Goal: Task Accomplishment & Management: Manage account settings

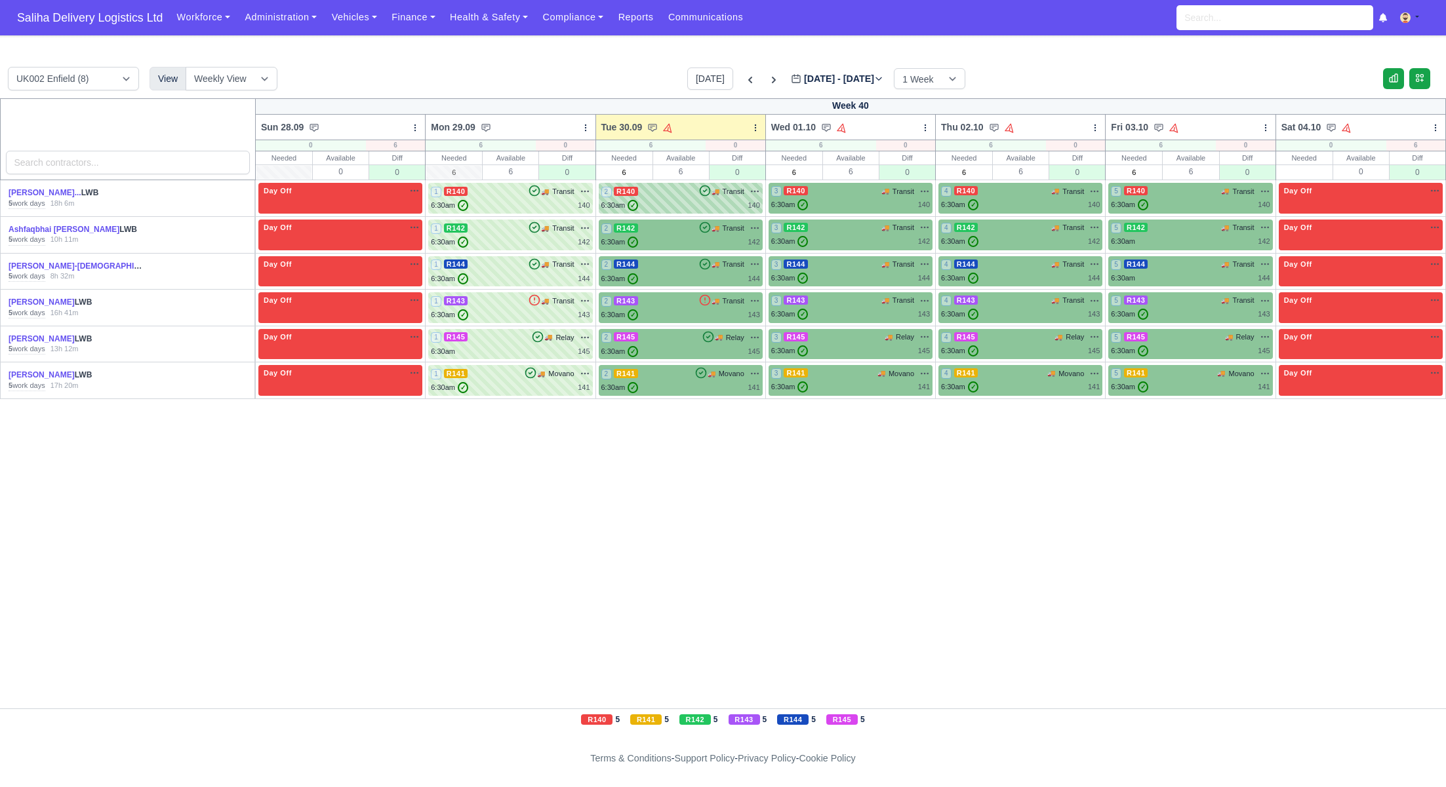
click at [654, 193] on div "2 R140 🚚 Transit" at bounding box center [680, 192] width 159 height 12
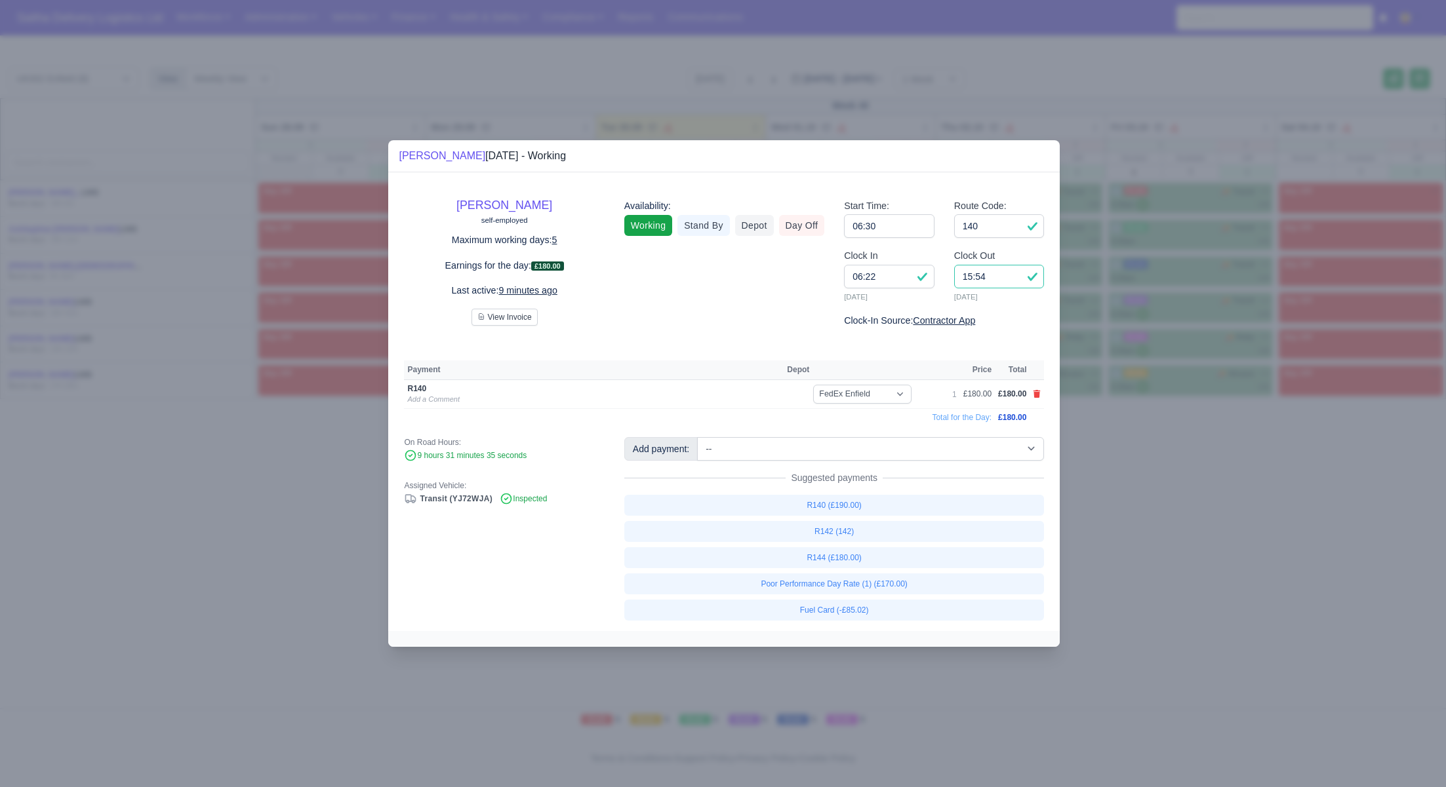
click at [999, 280] on input "15:54" at bounding box center [999, 277] width 90 height 24
type input "15:30"
drag, startPoint x: 1151, startPoint y: 460, endPoint x: 1126, endPoint y: 456, distance: 25.3
click at [1147, 460] on div at bounding box center [723, 393] width 1446 height 787
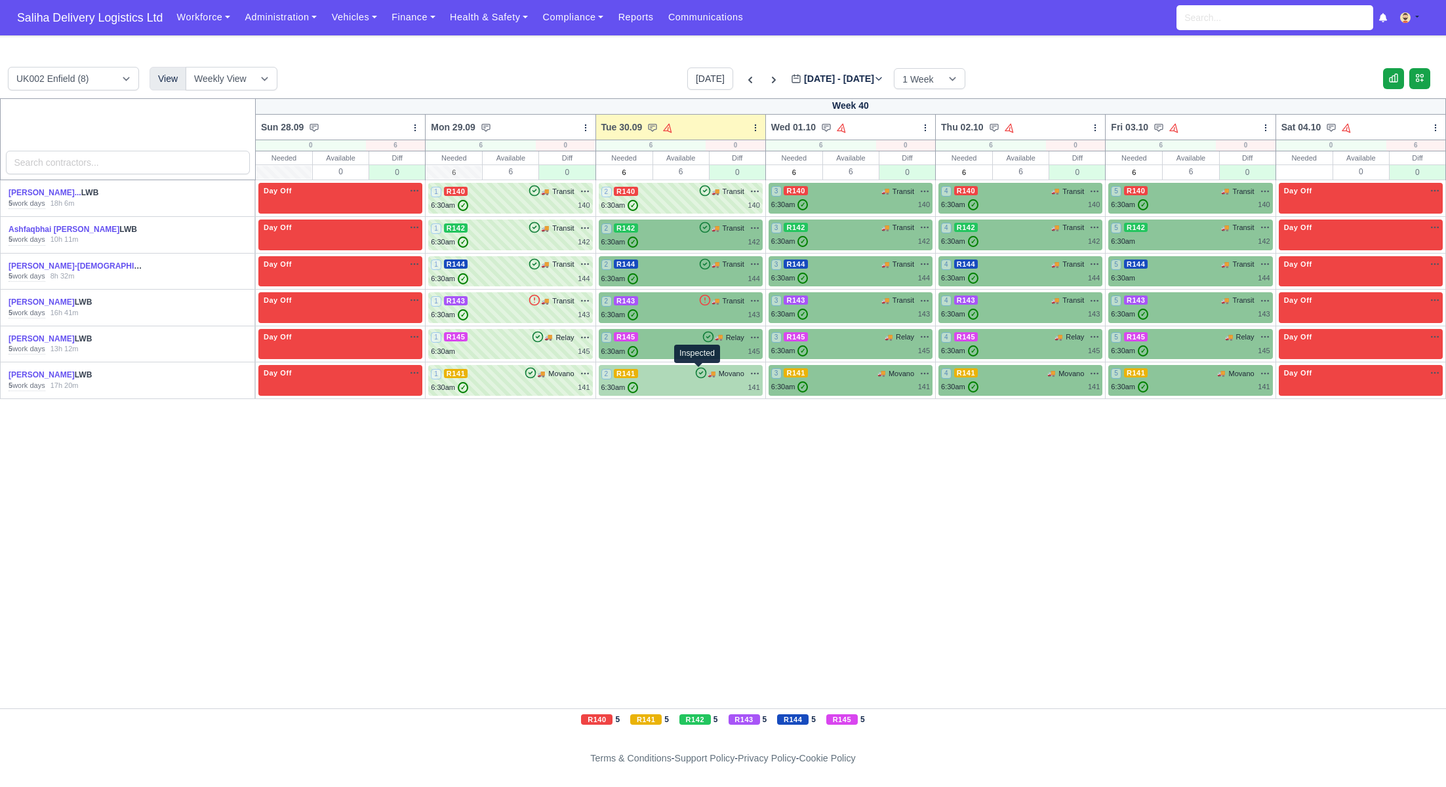
click at [696, 377] on icon at bounding box center [700, 372] width 13 height 13
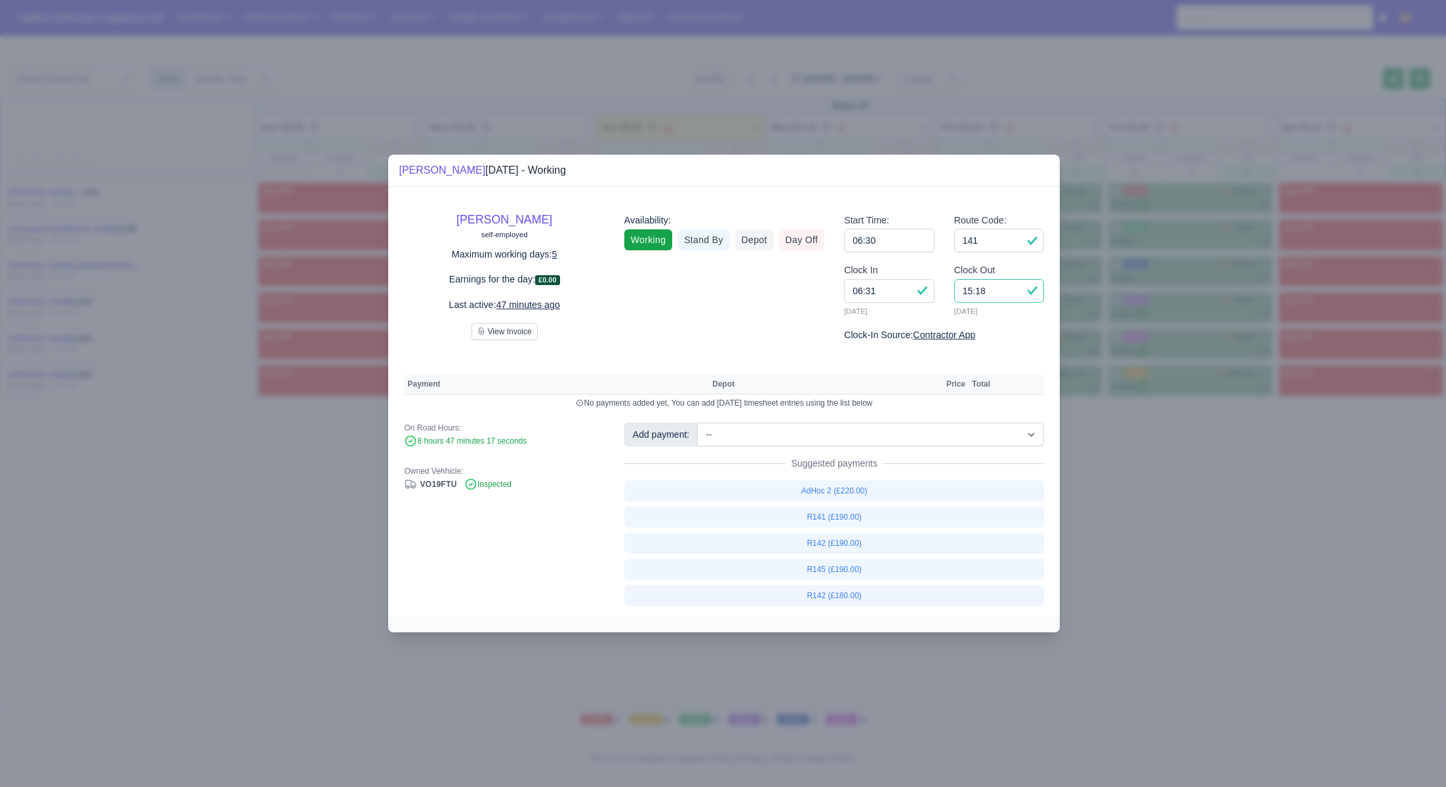
click at [996, 296] on input "15:18" at bounding box center [999, 291] width 90 height 24
type input "15:00"
click at [846, 515] on link "R141 (£190.00)" at bounding box center [834, 517] width 420 height 21
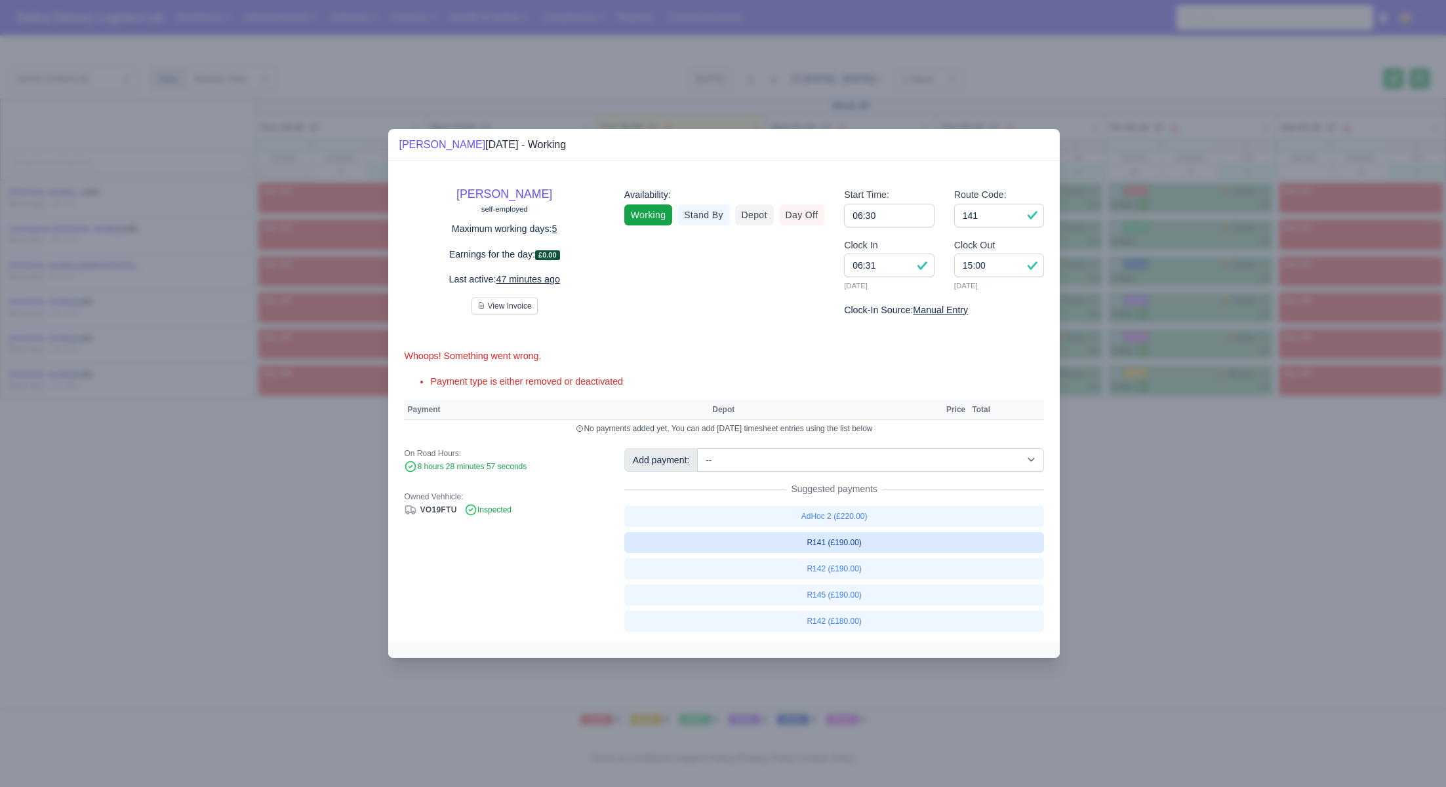
select select "1"
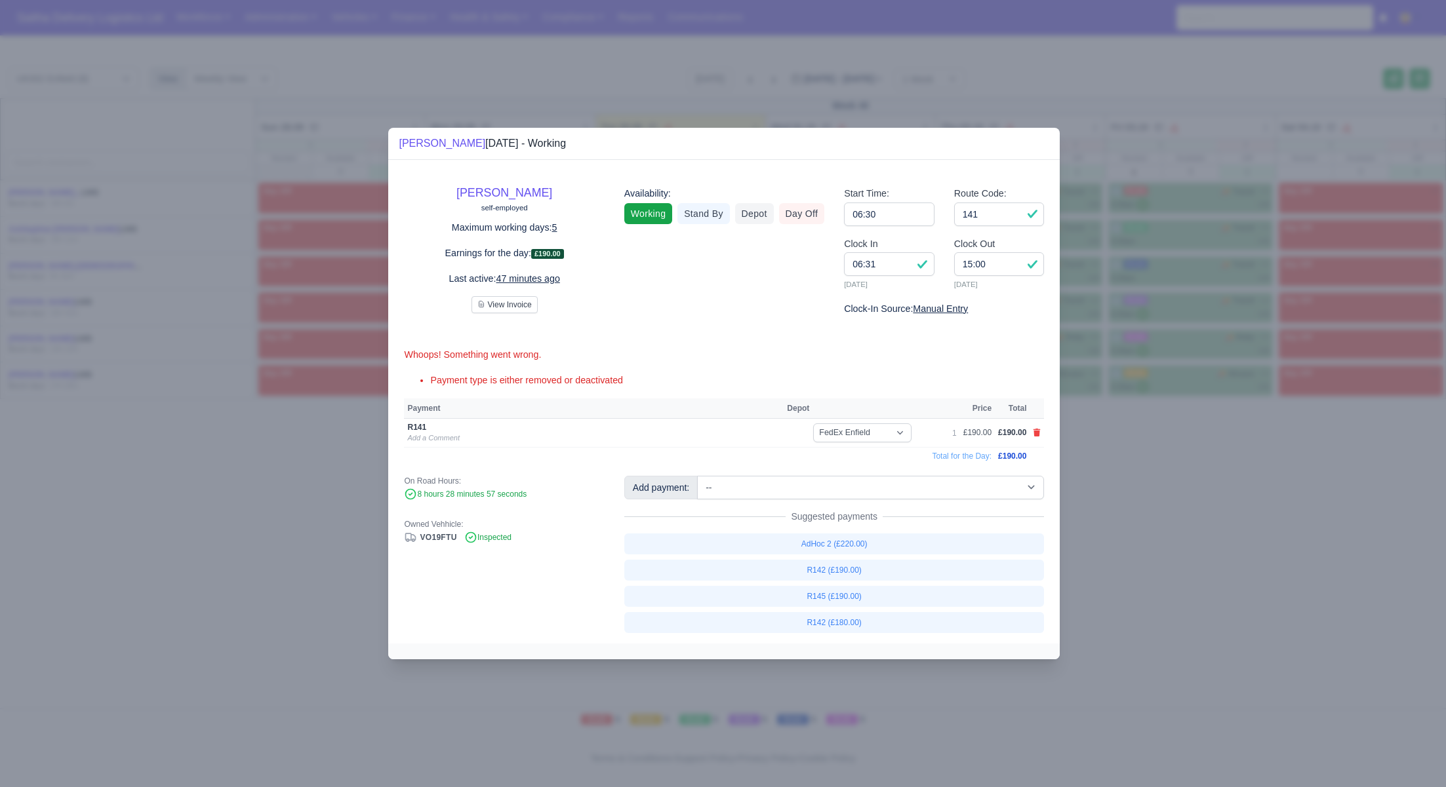
click at [1203, 507] on div at bounding box center [723, 393] width 1446 height 787
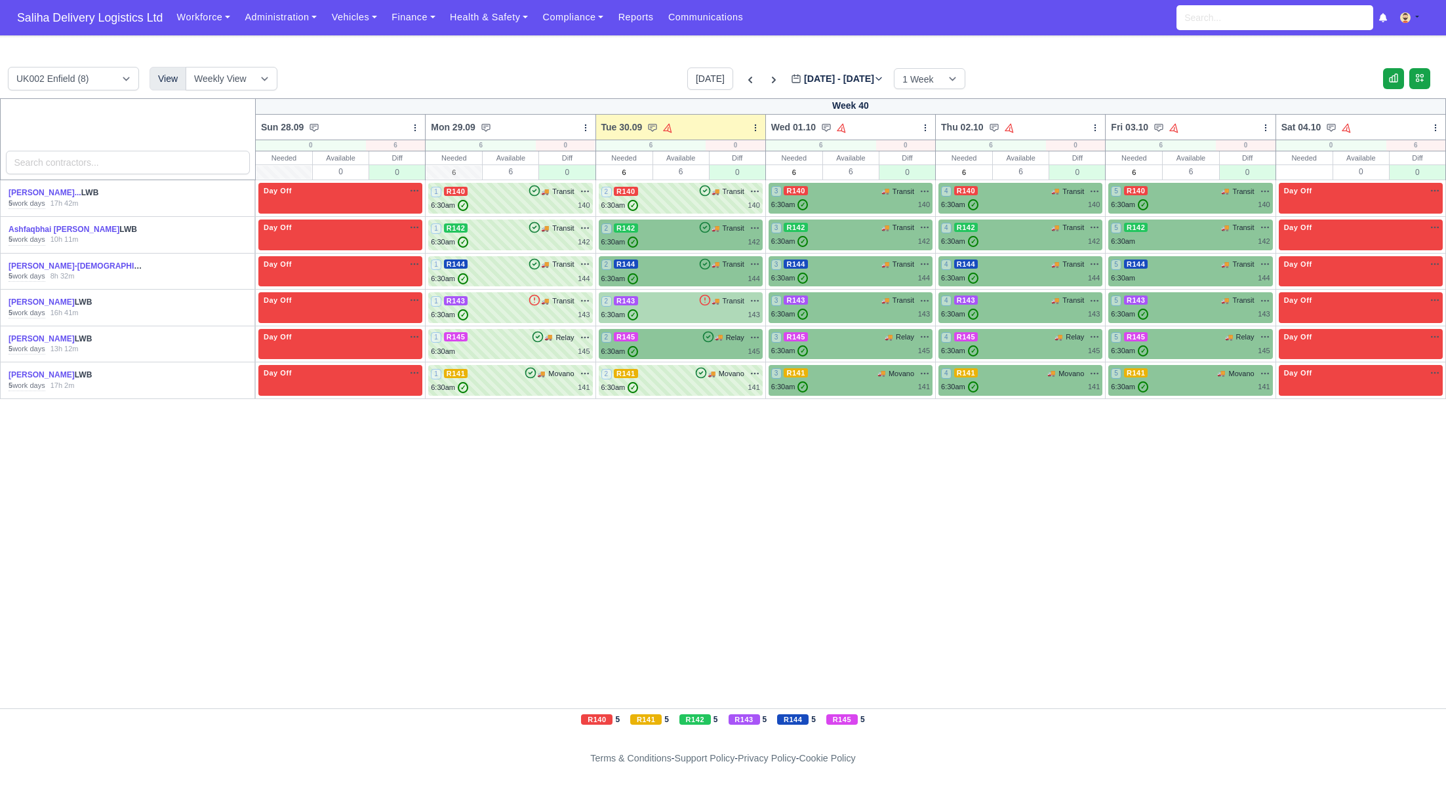
click at [700, 311] on div "6:30am ✓ 143" at bounding box center [680, 314] width 159 height 11
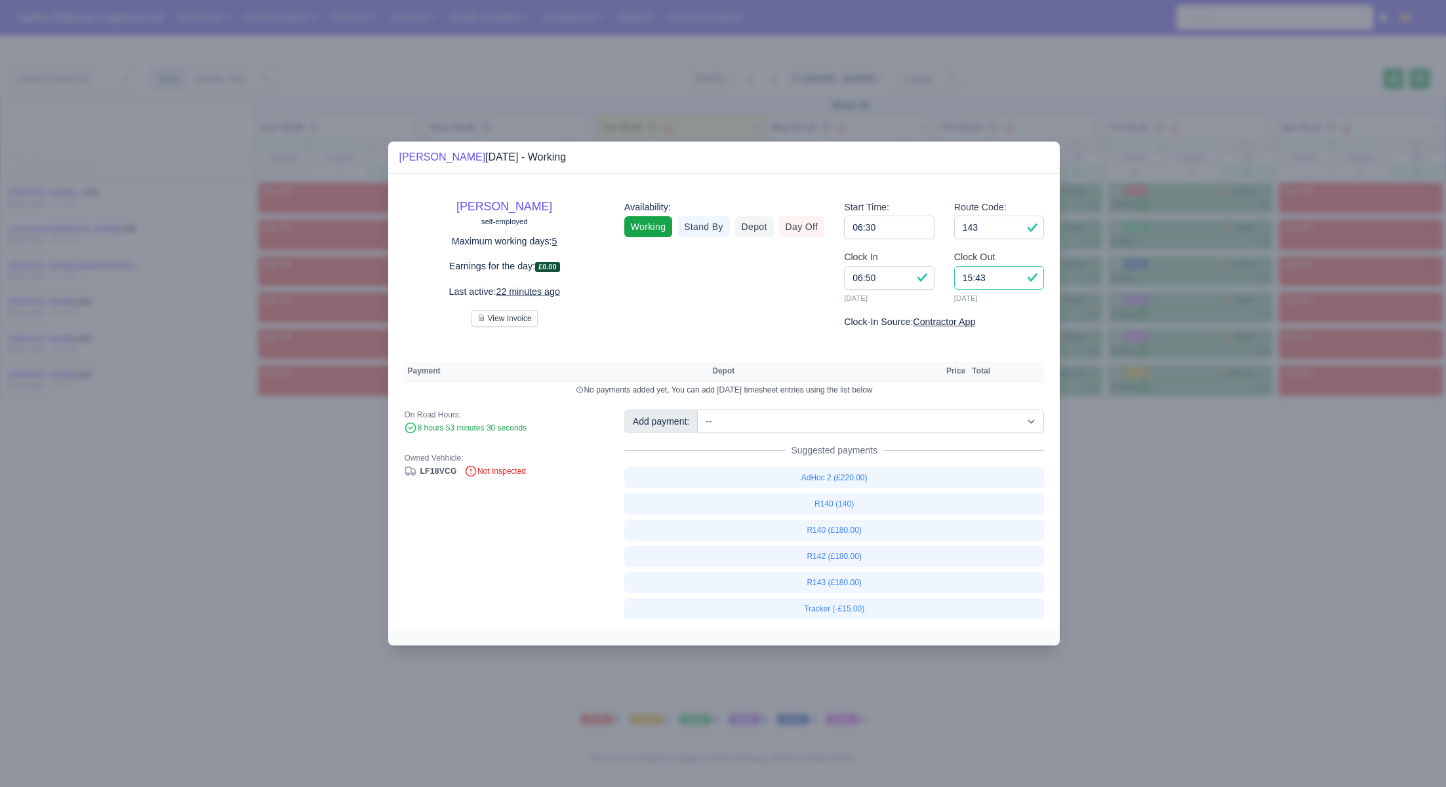
click at [1003, 285] on input "15:43" at bounding box center [999, 278] width 90 height 24
type input "15:00"
click at [1010, 231] on input "143" at bounding box center [999, 228] width 90 height 24
click at [829, 583] on link "R143 (£180.00)" at bounding box center [834, 582] width 420 height 21
select select "1"
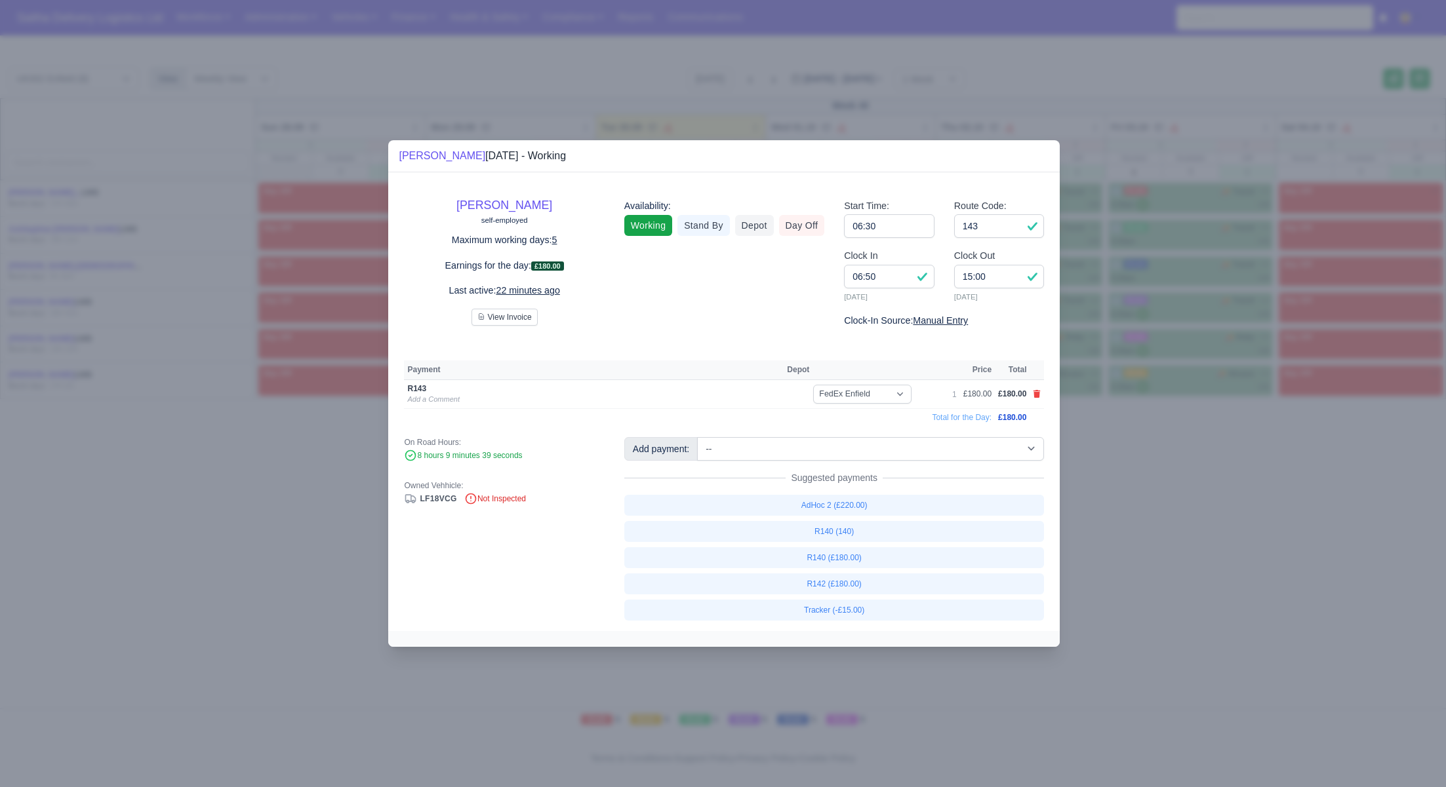
click at [1231, 567] on div at bounding box center [723, 393] width 1446 height 787
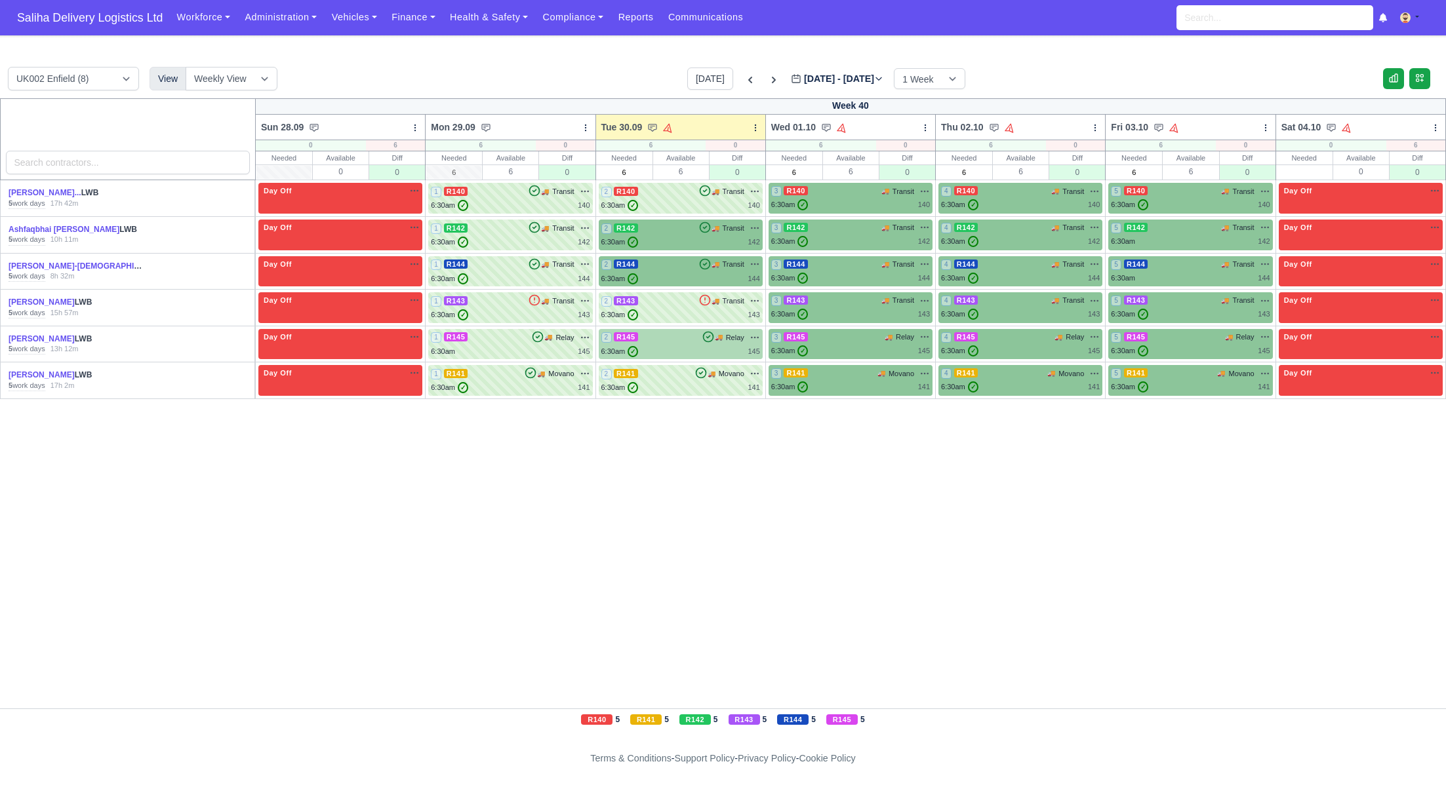
click at [652, 349] on div "6:30am ✓ 145" at bounding box center [680, 351] width 159 height 11
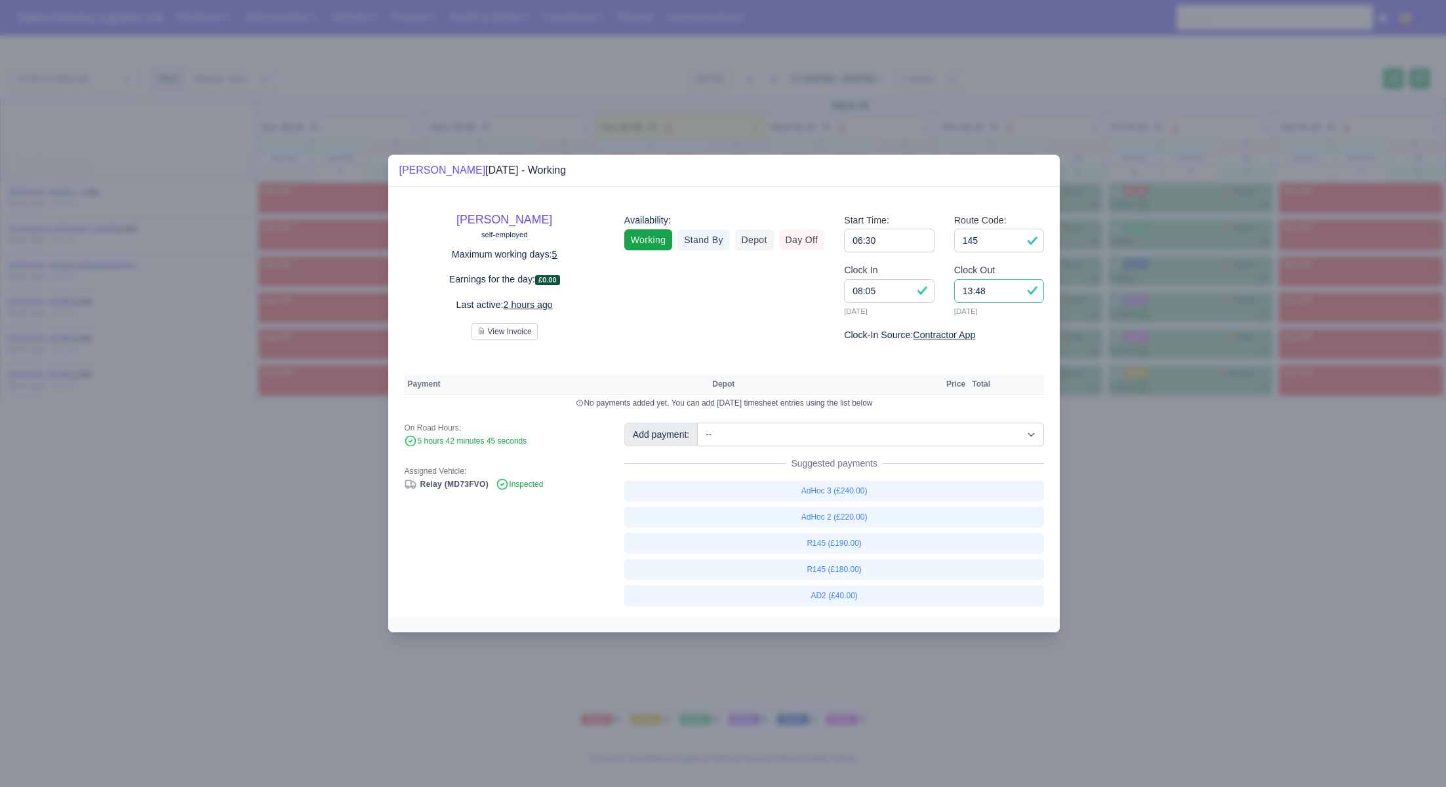
click at [996, 294] on input "13:48" at bounding box center [999, 291] width 90 height 24
type input "13:45"
click at [848, 571] on link "R145 (£180.00)" at bounding box center [834, 569] width 420 height 21
select select "1"
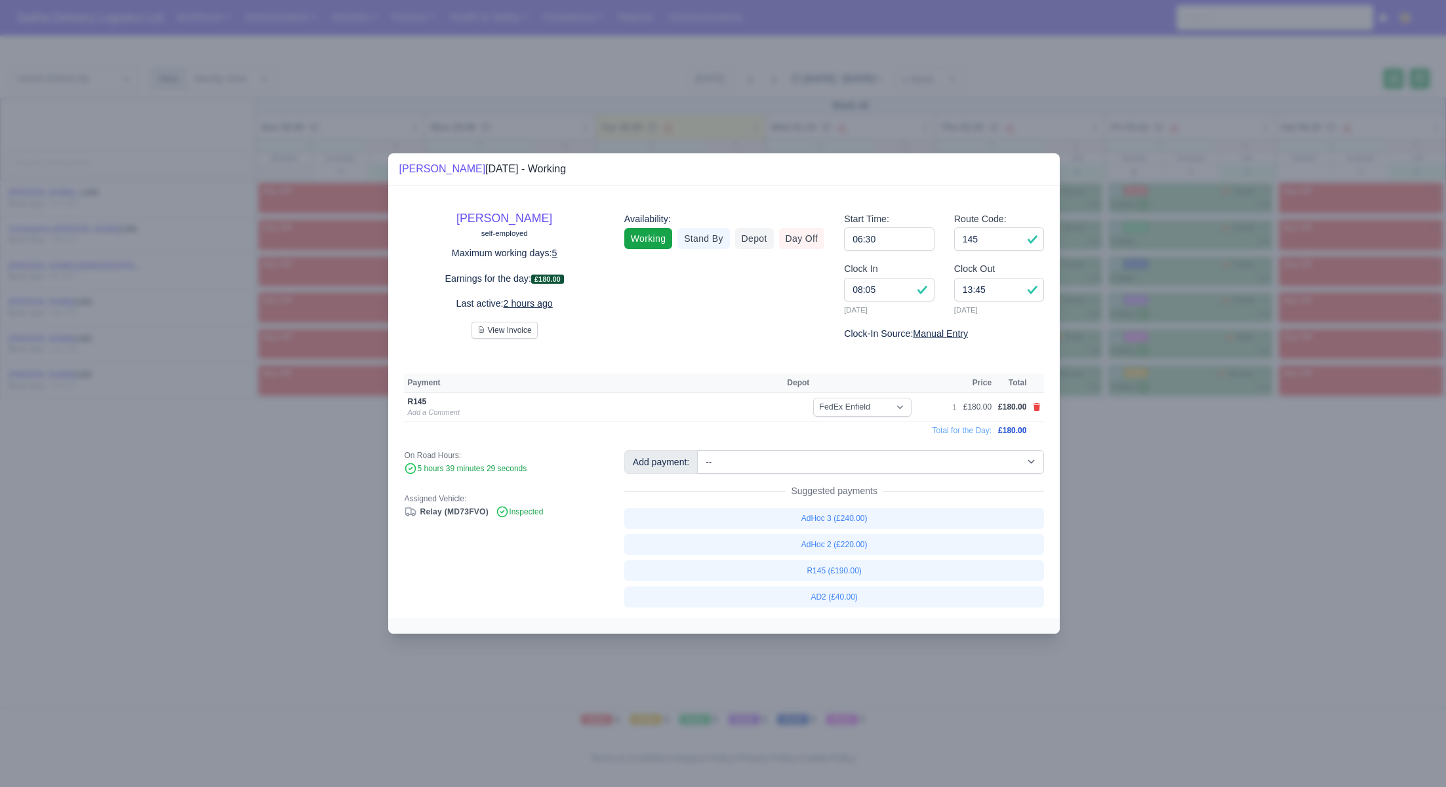
drag, startPoint x: 1131, startPoint y: 547, endPoint x: 1107, endPoint y: 521, distance: 36.2
click at [1130, 547] on div at bounding box center [723, 393] width 1446 height 787
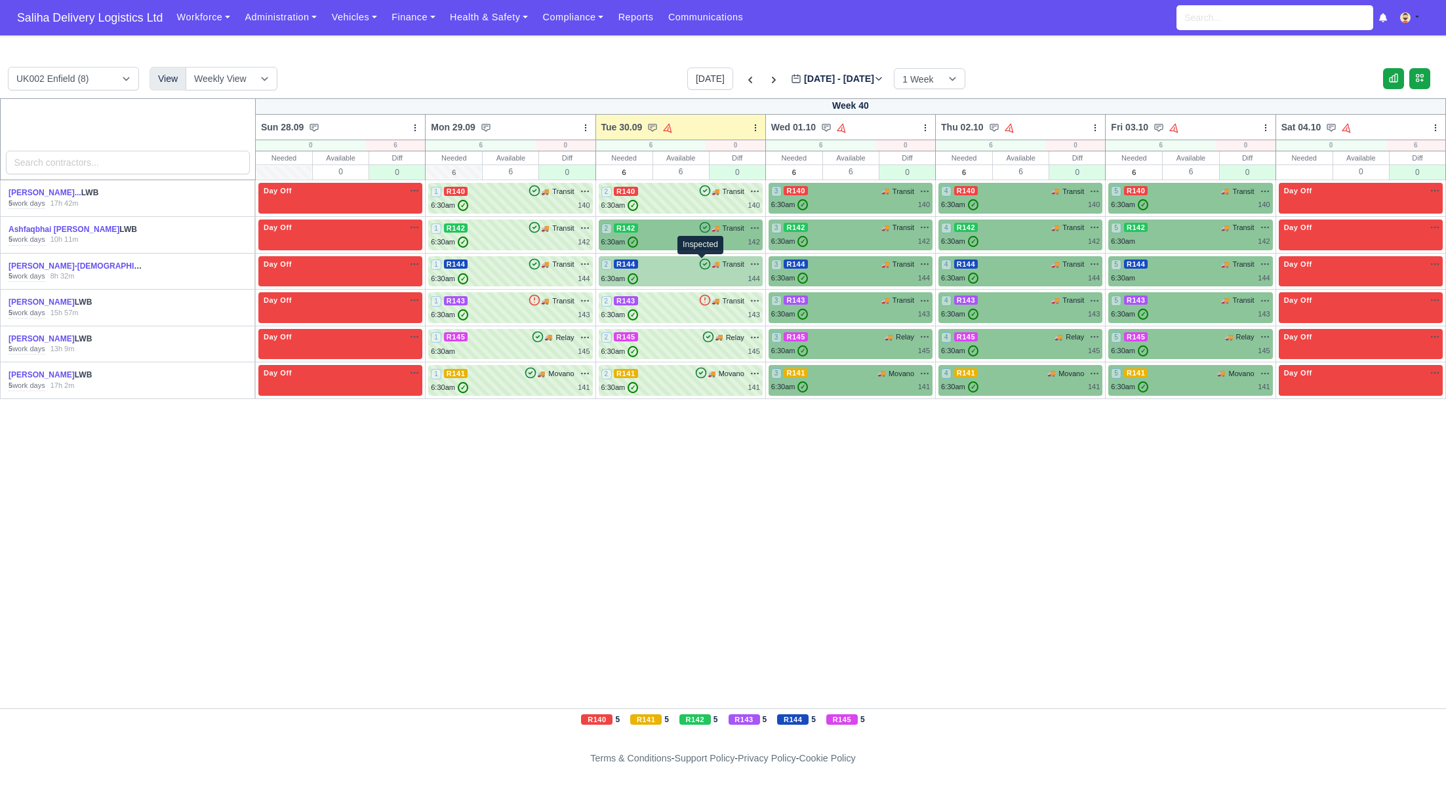
click at [703, 267] on icon at bounding box center [704, 264] width 13 height 13
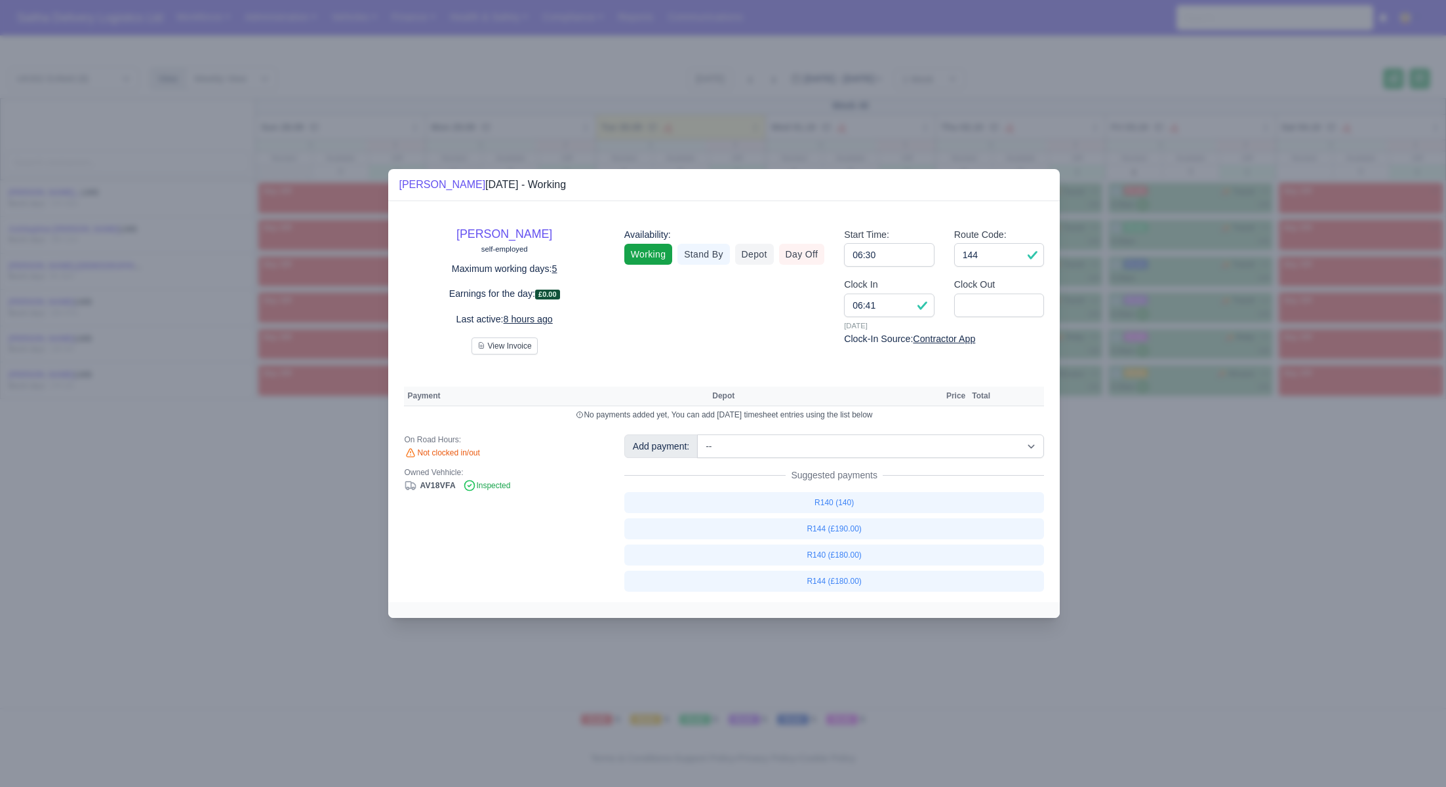
click at [1116, 430] on div at bounding box center [723, 393] width 1446 height 787
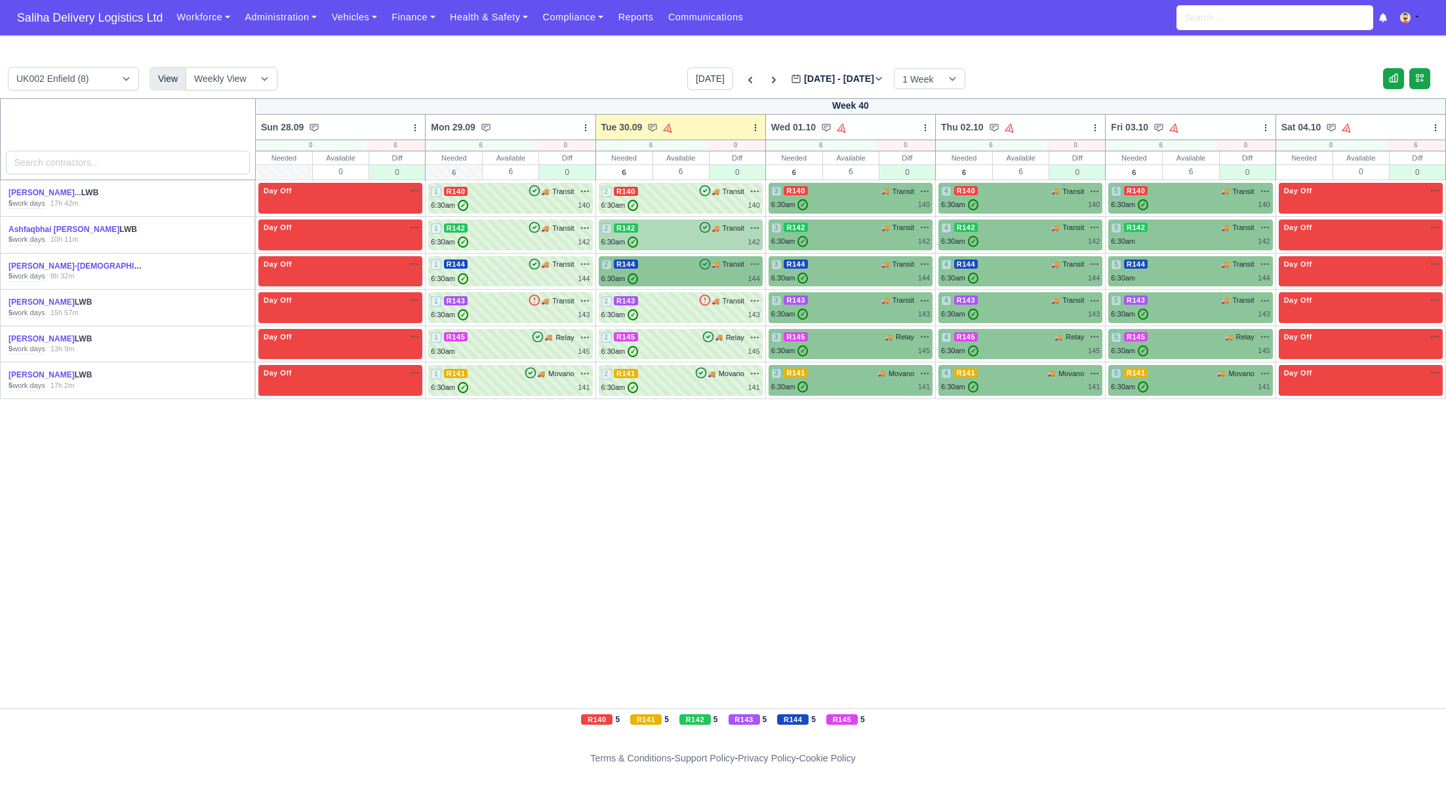
click at [671, 236] on div "2 R142 🚚 Transit" at bounding box center [680, 235] width 159 height 26
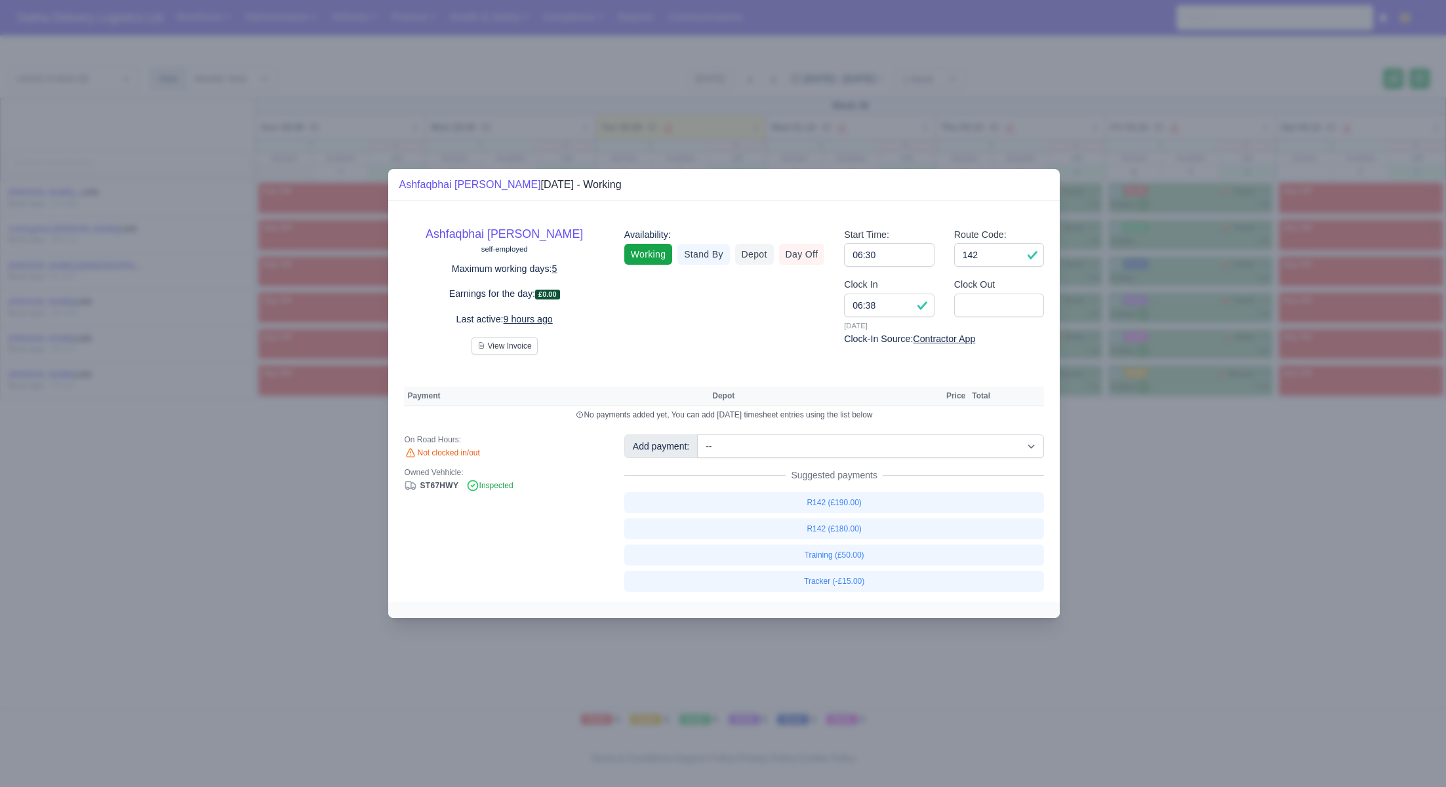
drag, startPoint x: 1151, startPoint y: 461, endPoint x: 948, endPoint y: 287, distance: 266.9
click at [1150, 461] on div at bounding box center [723, 393] width 1446 height 787
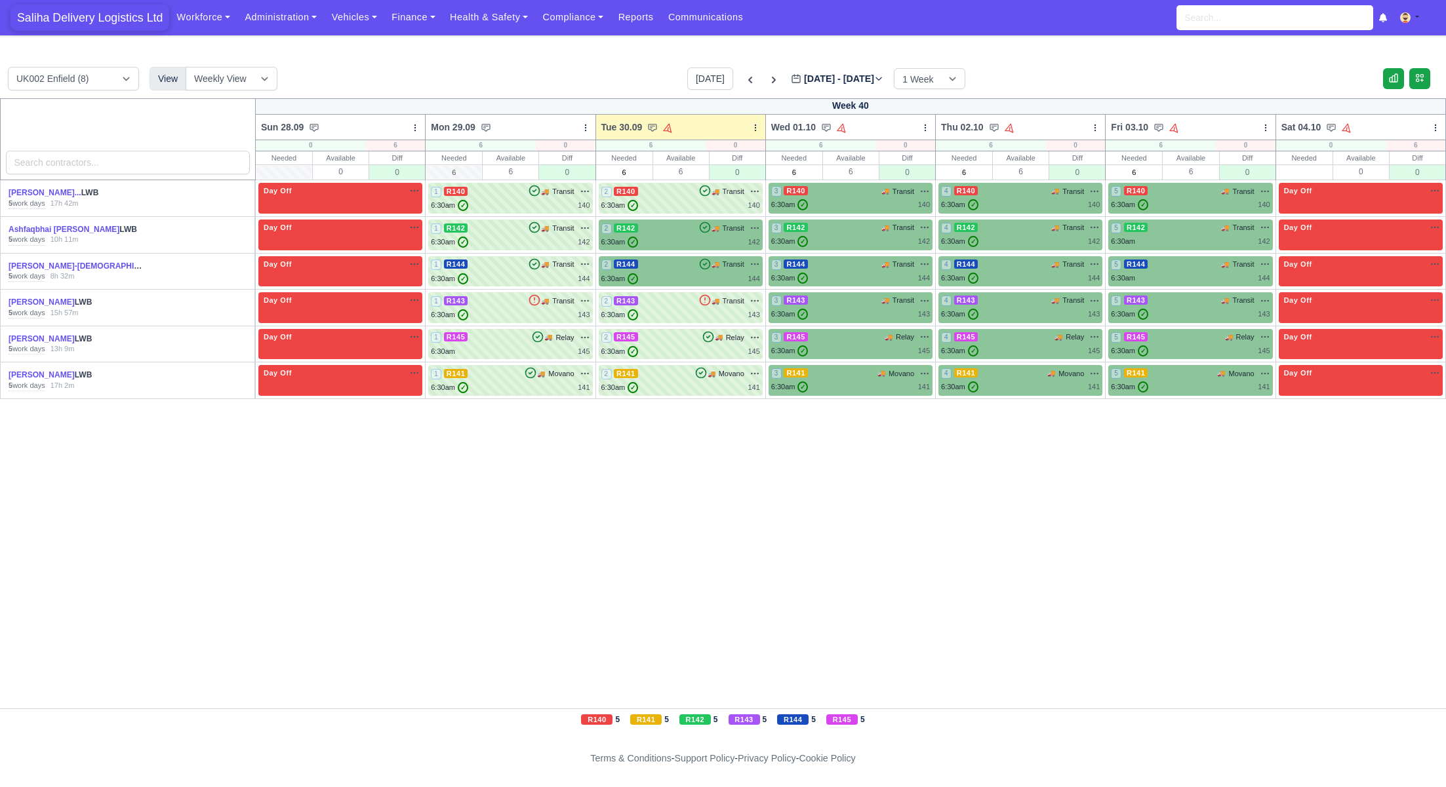
click at [122, 15] on span "Saliha Delivery Logistics Ltd" at bounding box center [89, 18] width 159 height 26
click at [647, 378] on div "2 R141 🚚 Movano" at bounding box center [680, 374] width 159 height 12
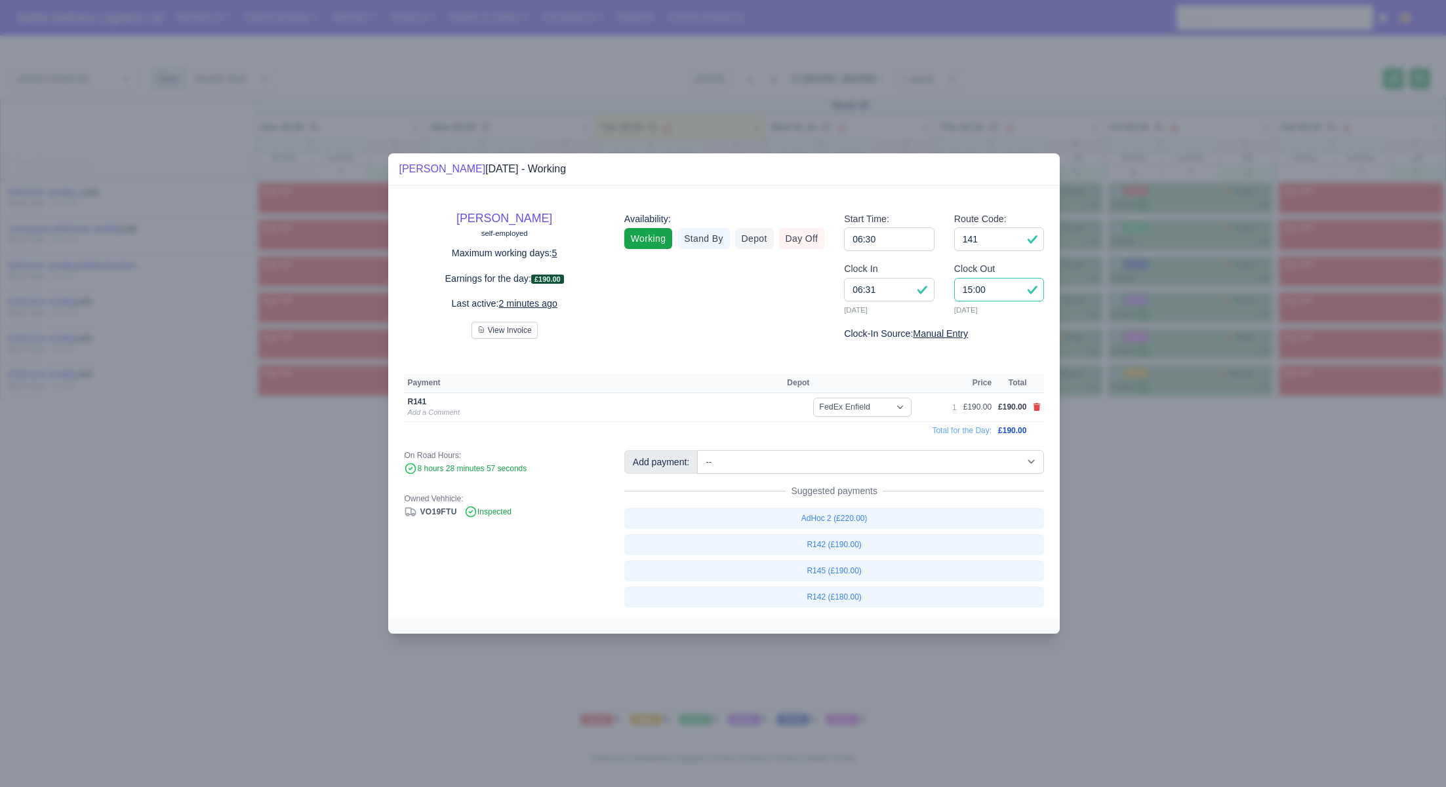
click at [1008, 293] on input "15:00" at bounding box center [999, 290] width 90 height 24
type input "15:20"
drag, startPoint x: 1179, startPoint y: 490, endPoint x: 997, endPoint y: 460, distance: 184.2
click at [1177, 490] on div at bounding box center [723, 393] width 1446 height 787
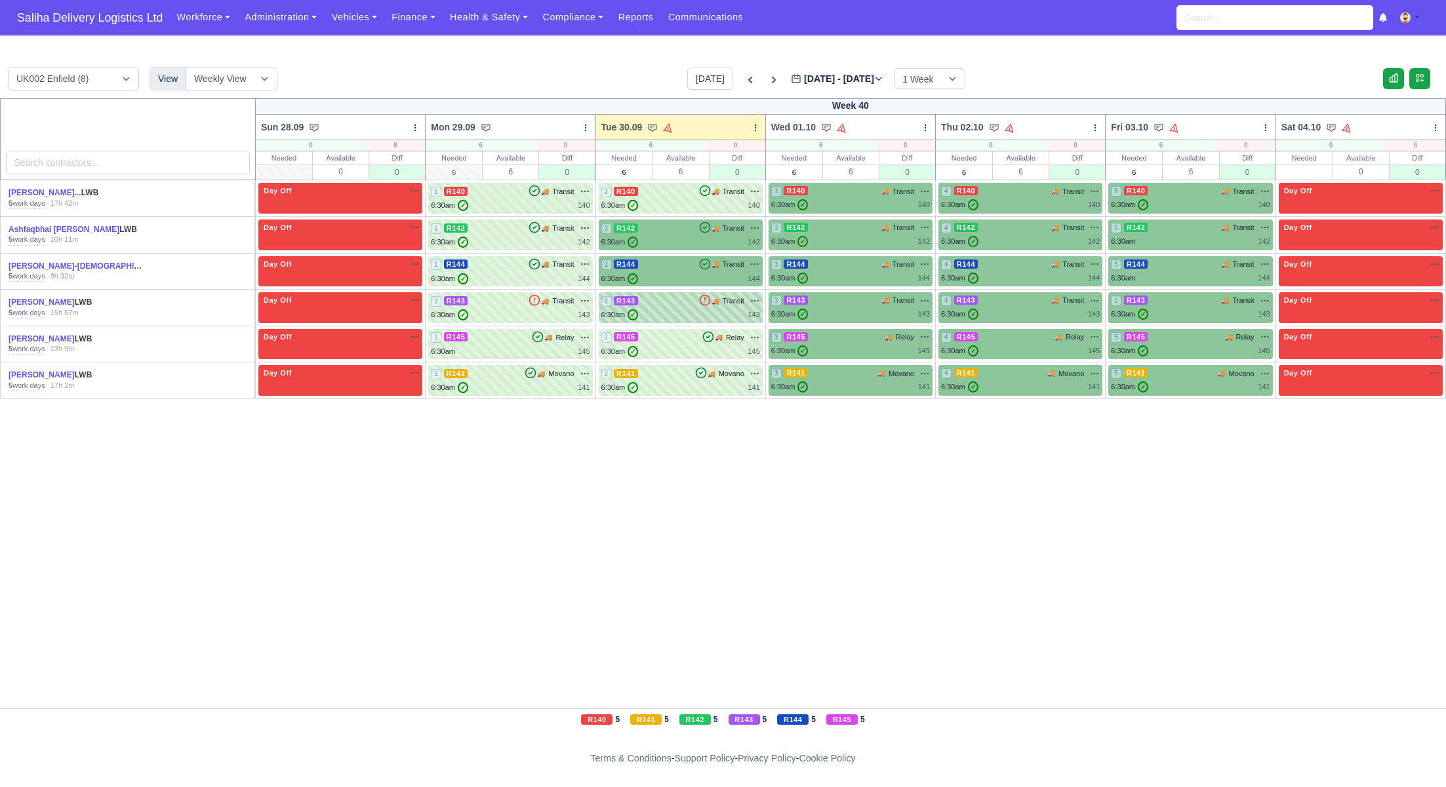
click at [648, 301] on div "2 R143 🚚 Transit" at bounding box center [680, 301] width 159 height 12
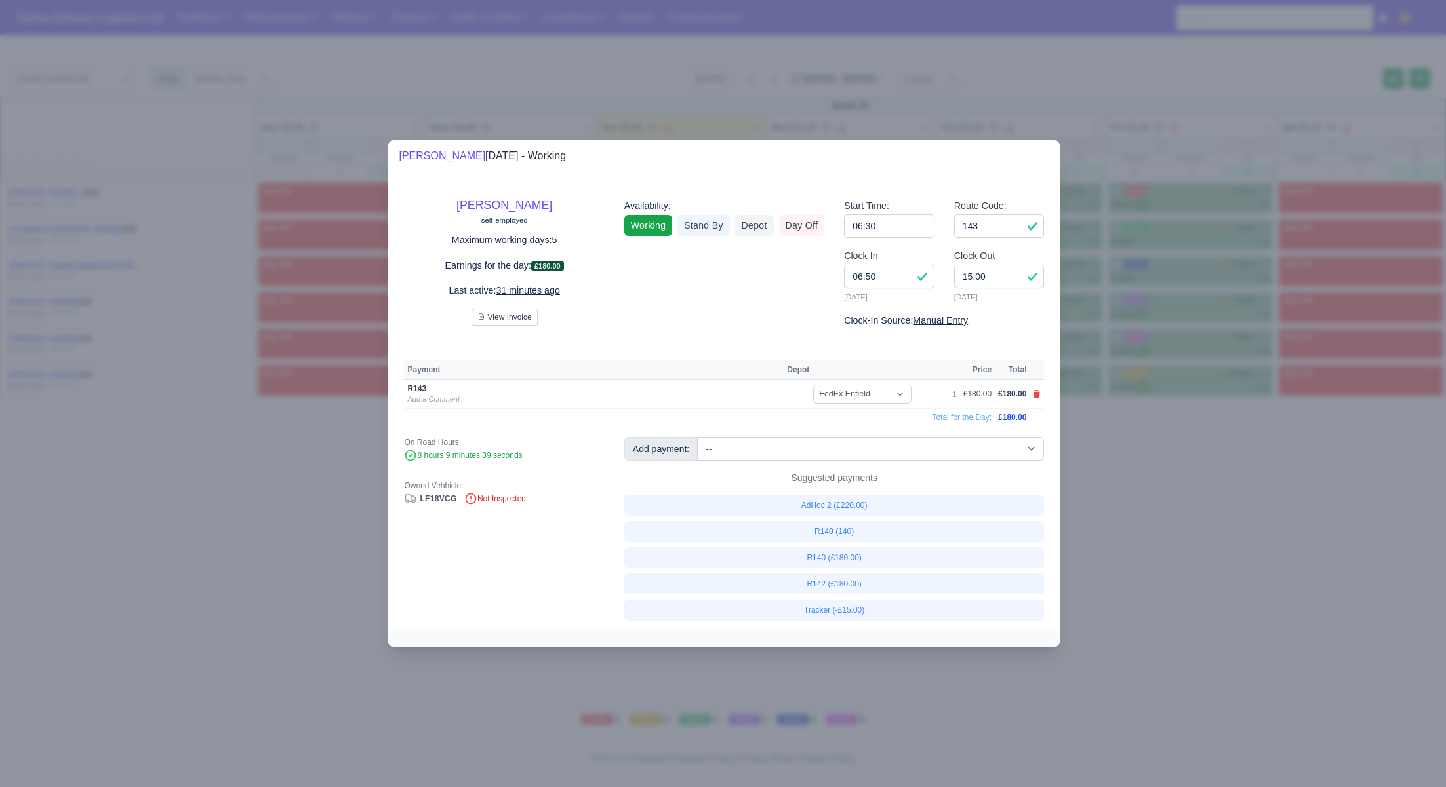
drag, startPoint x: 1198, startPoint y: 501, endPoint x: 896, endPoint y: 231, distance: 404.8
click at [1190, 497] on div at bounding box center [723, 393] width 1446 height 787
